Goal: Information Seeking & Learning: Compare options

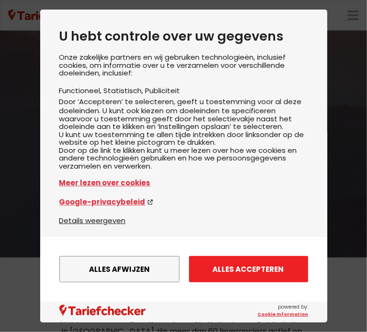
click at [237, 263] on button "Alles accepteren" at bounding box center [248, 269] width 119 height 26
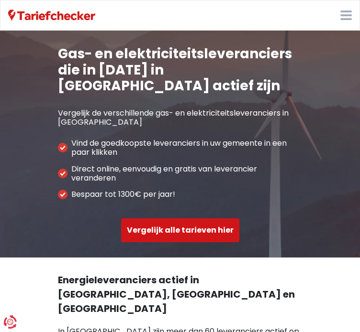
click at [121, 218] on button "Vergelijk alle tarieven hier" at bounding box center [180, 230] width 118 height 24
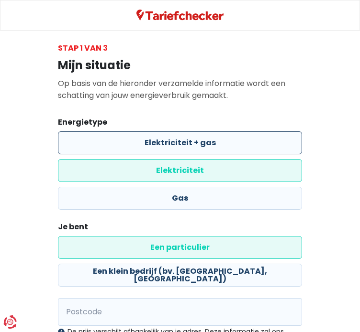
click at [117, 144] on label "Elektriciteit + gas" at bounding box center [180, 142] width 244 height 23
click at [117, 144] on input "Elektriciteit + gas" at bounding box center [180, 142] width 244 height 23
radio input "true"
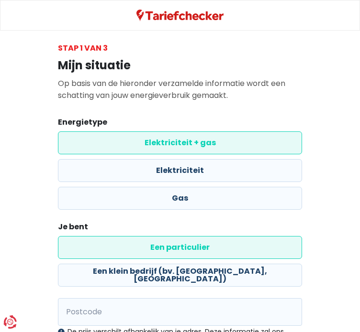
radio input "false"
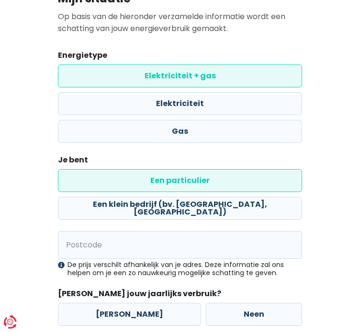
scroll to position [67, 0]
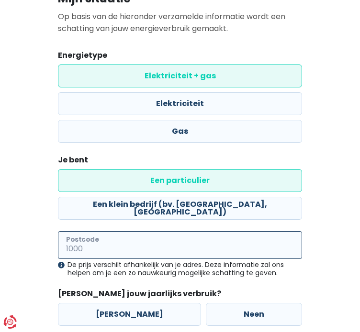
click at [86, 231] on input "Postcode" at bounding box center [180, 245] width 244 height 28
type input "3930"
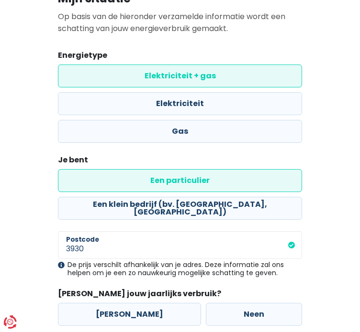
click at [311, 178] on main "Stap 1 van 3 Mijn situatie Op basis van de hieronder verzamelde informatie word…" at bounding box center [180, 170] width 360 height 390
click at [128, 303] on label "[PERSON_NAME]" at bounding box center [129, 314] width 143 height 23
click at [128, 303] on input "[PERSON_NAME]" at bounding box center [129, 314] width 143 height 23
radio input "true"
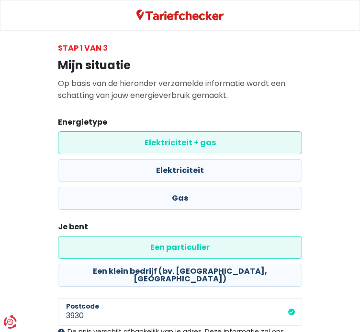
select select
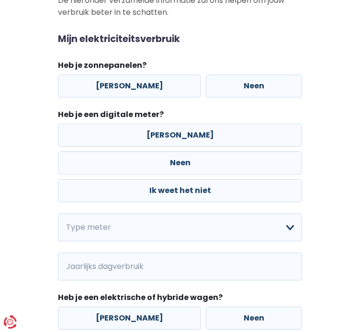
scroll to position [84, 0]
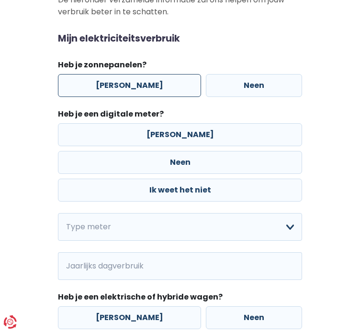
click at [126, 88] on label "[PERSON_NAME]" at bounding box center [129, 85] width 143 height 23
click at [126, 88] on input "[PERSON_NAME]" at bounding box center [129, 85] width 143 height 23
radio input "true"
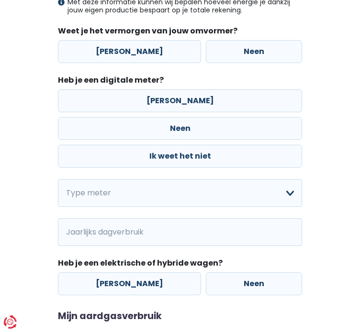
scroll to position [265, 0]
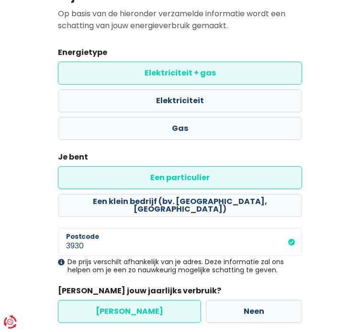
scroll to position [69, 0]
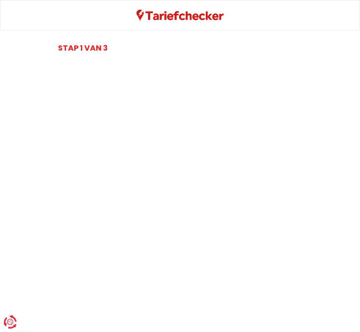
select select
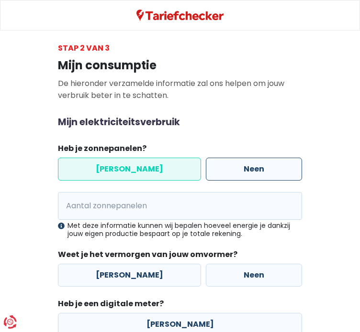
click at [253, 167] on label "Neen" at bounding box center [254, 169] width 96 height 23
click at [253, 167] on input "Neen" at bounding box center [254, 169] width 96 height 23
radio input "true"
radio input "false"
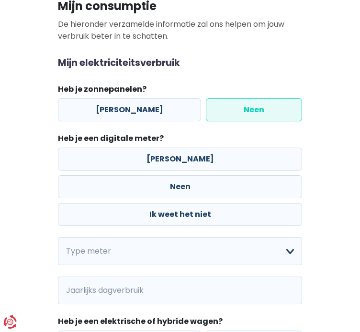
scroll to position [67, 0]
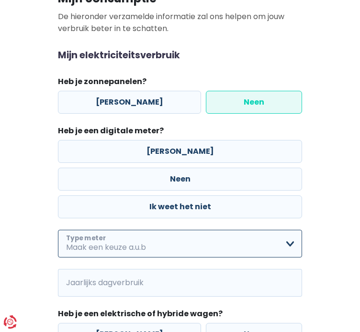
click at [166, 230] on select "Enkelvoudig Tweevoudig Enkelvoudig + uitsluitend nachttarief Tweevoudig + uitsl…" at bounding box center [180, 244] width 244 height 28
click at [58, 230] on select "Enkelvoudig Tweevoudig Enkelvoudig + uitsluitend nachttarief Tweevoudig + uitsl…" at bounding box center [180, 244] width 244 height 28
select select "day_single_rate"
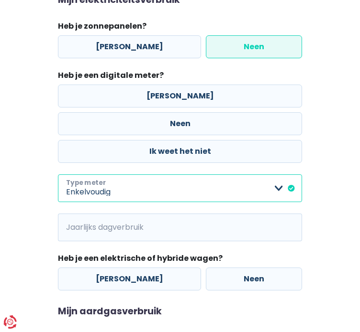
scroll to position [159, 0]
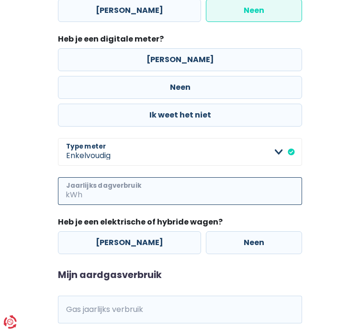
click at [184, 177] on input "Jaarlijks dagverbruik" at bounding box center [193, 191] width 218 height 28
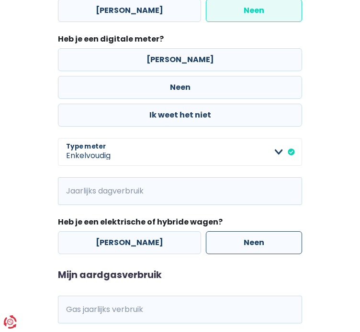
click at [233, 231] on label "Neen" at bounding box center [254, 242] width 96 height 23
click at [233, 231] on input "Neen" at bounding box center [254, 242] width 96 height 23
radio input "true"
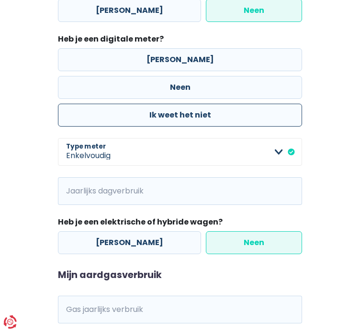
click at [231, 104] on label "Ik weet het niet" at bounding box center [180, 115] width 244 height 23
click at [231, 104] on input "Ik weet het niet" at bounding box center [180, 115] width 244 height 23
radio input "true"
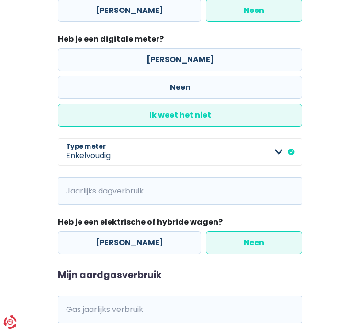
click at [242, 104] on label "Ik weet het niet" at bounding box center [180, 115] width 244 height 23
click at [242, 104] on input "Ik weet het niet" at bounding box center [180, 115] width 244 height 23
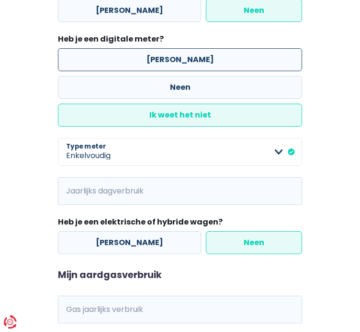
click at [102, 55] on label "[PERSON_NAME]" at bounding box center [180, 59] width 244 height 23
click at [102, 55] on input "[PERSON_NAME]" at bounding box center [180, 59] width 244 height 23
radio input "true"
radio input "false"
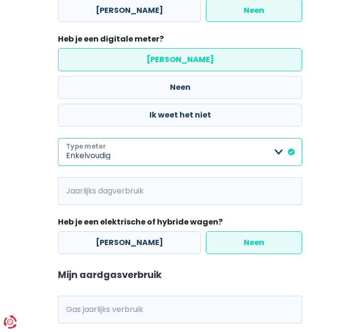
click at [275, 138] on select "Enkelvoudig Tweevoudig Enkelvoudig + uitsluitend nachttarief Tweevoudig + uitsl…" at bounding box center [180, 152] width 244 height 28
select select "day_single_rate"
click at [58, 138] on select "Enkelvoudig Tweevoudig Enkelvoudig + uitsluitend nachttarief Tweevoudig + uitsl…" at bounding box center [180, 152] width 244 height 28
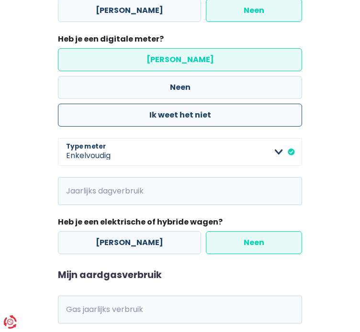
click at [258, 104] on label "Ik weet het niet" at bounding box center [180, 115] width 244 height 23
click at [258, 104] on input "Ik weet het niet" at bounding box center [180, 115] width 244 height 23
radio input "true"
radio input "false"
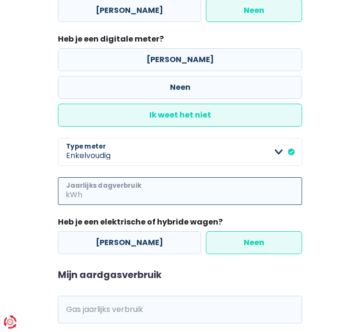
click at [152, 177] on input "Jaarlijks dagverbruik" at bounding box center [193, 191] width 218 height 28
type input "2"
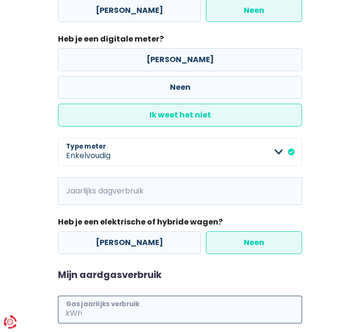
click at [135, 296] on input "Gas jaarlijks verbruik" at bounding box center [193, 310] width 218 height 28
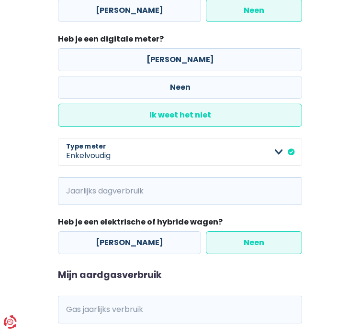
click at [311, 210] on main "Stap 2 van 3 Mijn consumptie De hieronder verzamelde informatie zal ons helpen …" at bounding box center [180, 123] width 360 height 480
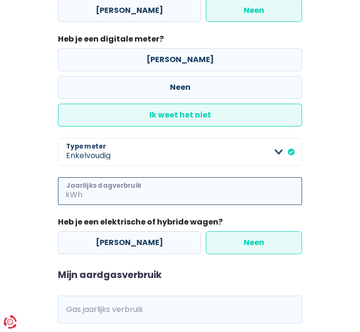
click at [108, 177] on input "Jaarlijks dagverbruik" at bounding box center [193, 191] width 218 height 28
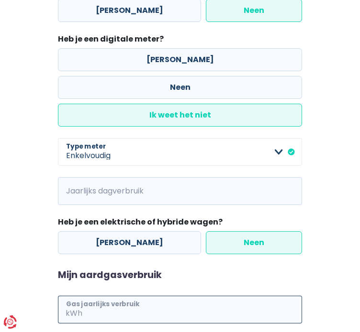
click at [94, 296] on input "Gas jaarlijks verbruik" at bounding box center [193, 310] width 218 height 28
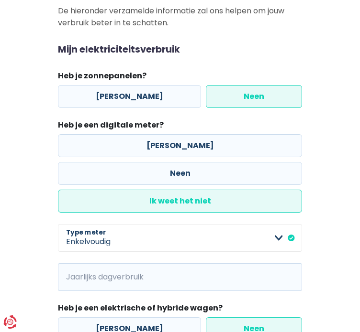
scroll to position [73, 0]
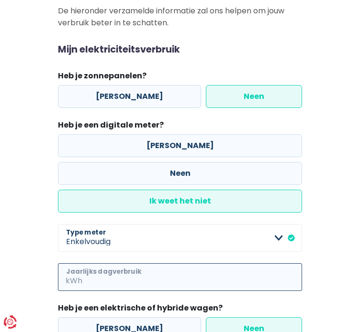
click at [124, 263] on input "Jaarlijks dagverbruik" at bounding box center [193, 277] width 218 height 28
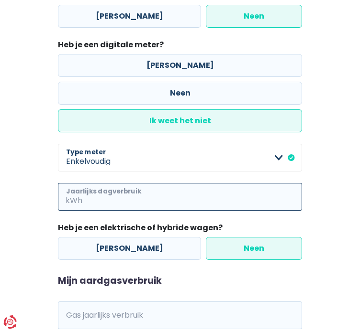
scroll to position [159, 0]
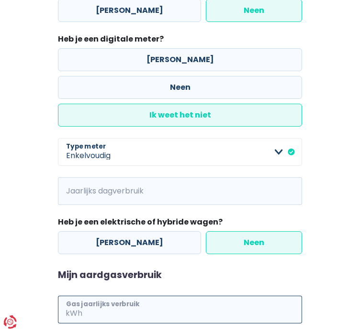
click at [152, 296] on input "Gas jaarlijks verbruik" at bounding box center [193, 310] width 218 height 28
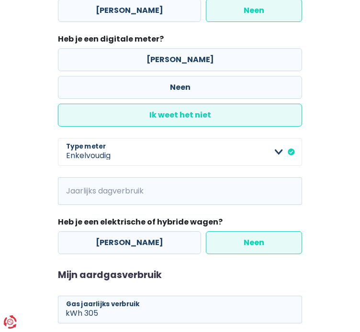
click at [315, 254] on main "Stap 2 van 3 Mijn consumptie De hieronder verzamelde informatie zal ons helpen …" at bounding box center [180, 123] width 360 height 480
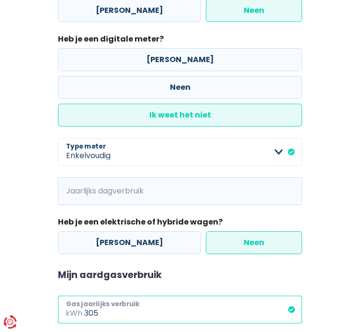
click at [162, 296] on input "305" at bounding box center [193, 310] width 218 height 28
type input "3050"
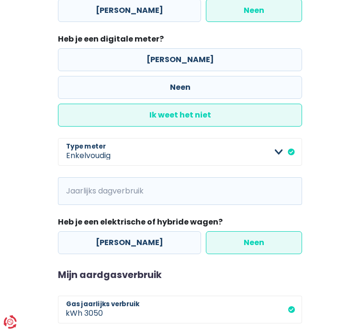
click at [335, 215] on main "Stap 2 van 3 Mijn consumptie De hieronder verzamelde informatie zal ons helpen …" at bounding box center [180, 123] width 360 height 480
click at [315, 212] on main "Stap 2 van 3 Mijn consumptie De hieronder verzamelde informatie zal ons helpen …" at bounding box center [180, 123] width 360 height 480
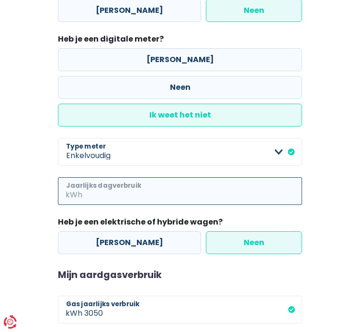
click at [136, 177] on input "Jaarlijks dagverbruik" at bounding box center [193, 191] width 218 height 28
type input "1480"
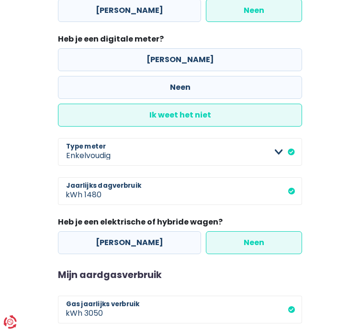
click at [344, 179] on main "Stap 2 van 3 Mijn consumptie De hieronder verzamelde informatie zal ons helpen …" at bounding box center [180, 123] width 360 height 480
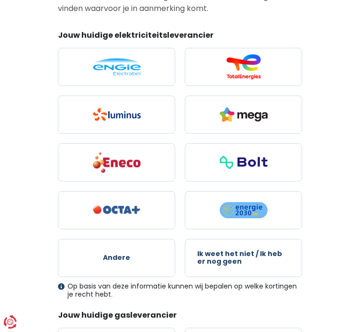
scroll to position [87, 0]
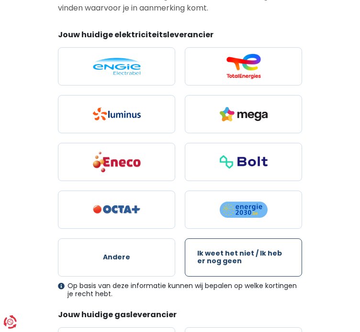
click at [285, 250] on span "Ik weet het niet / Ik heb er nog geen" at bounding box center [243, 257] width 93 height 15
click at [285, 239] on input "Ik weet het niet / Ik heb er nog geen" at bounding box center [243, 258] width 117 height 38
radio input "true"
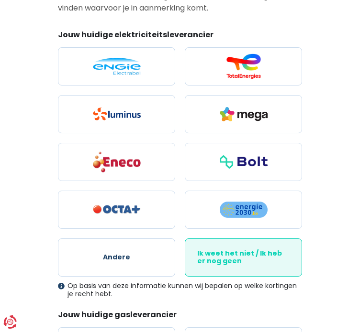
scroll to position [243, 0]
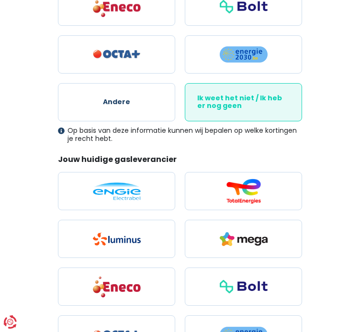
radio input "true"
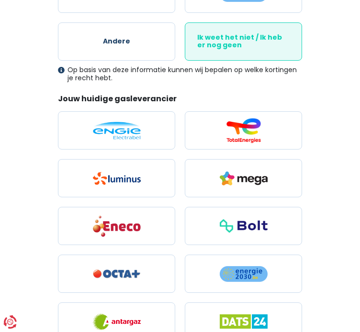
click at [14, 200] on main "Stap 3 van 3 Mijn persoonlijke gegevens Deze informatie zal worden gebruikt om …" at bounding box center [180, 166] width 360 height 857
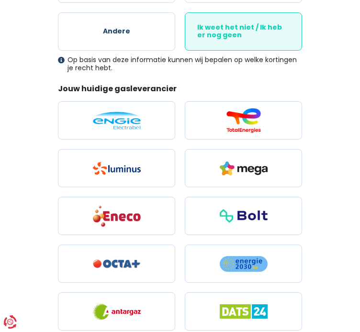
checkbox input "true"
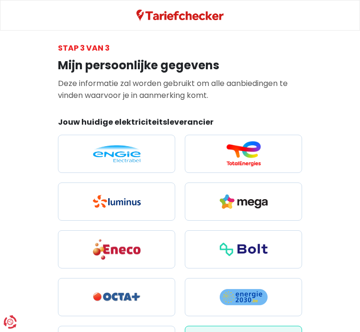
scroll to position [304, 0]
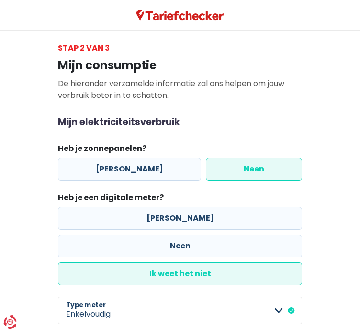
scroll to position [159, 0]
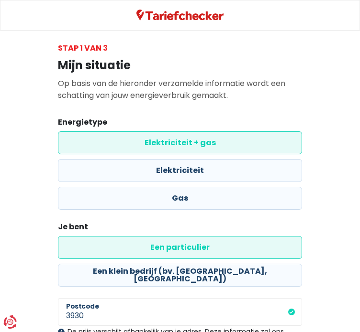
scroll to position [70, 0]
